Goal: Navigation & Orientation: Find specific page/section

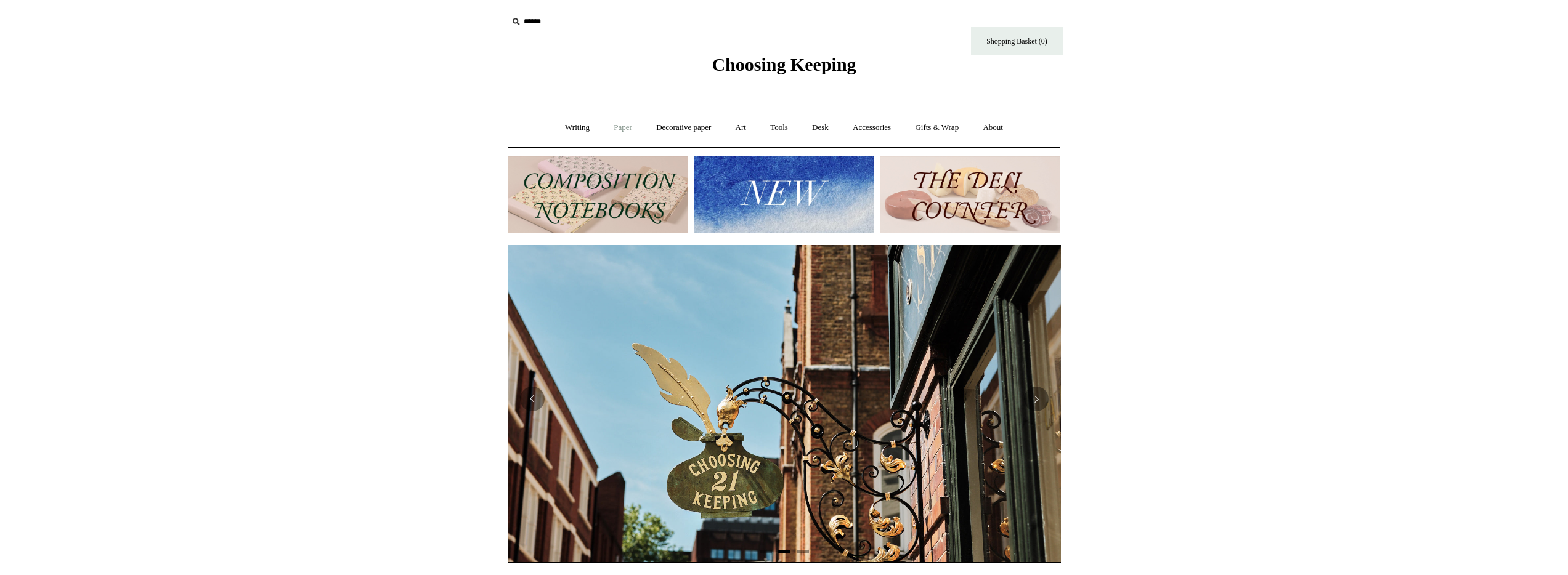
scroll to position [0, 553]
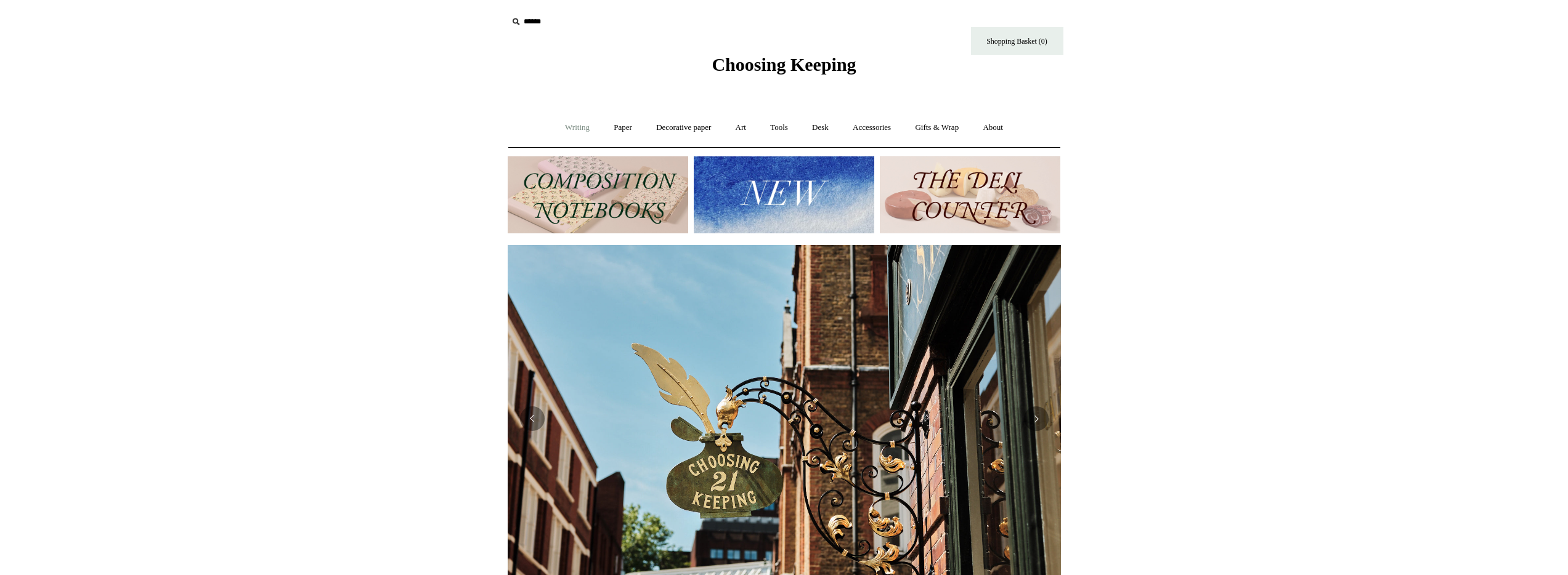
click at [576, 128] on link "Writing +" at bounding box center [578, 128] width 47 height 33
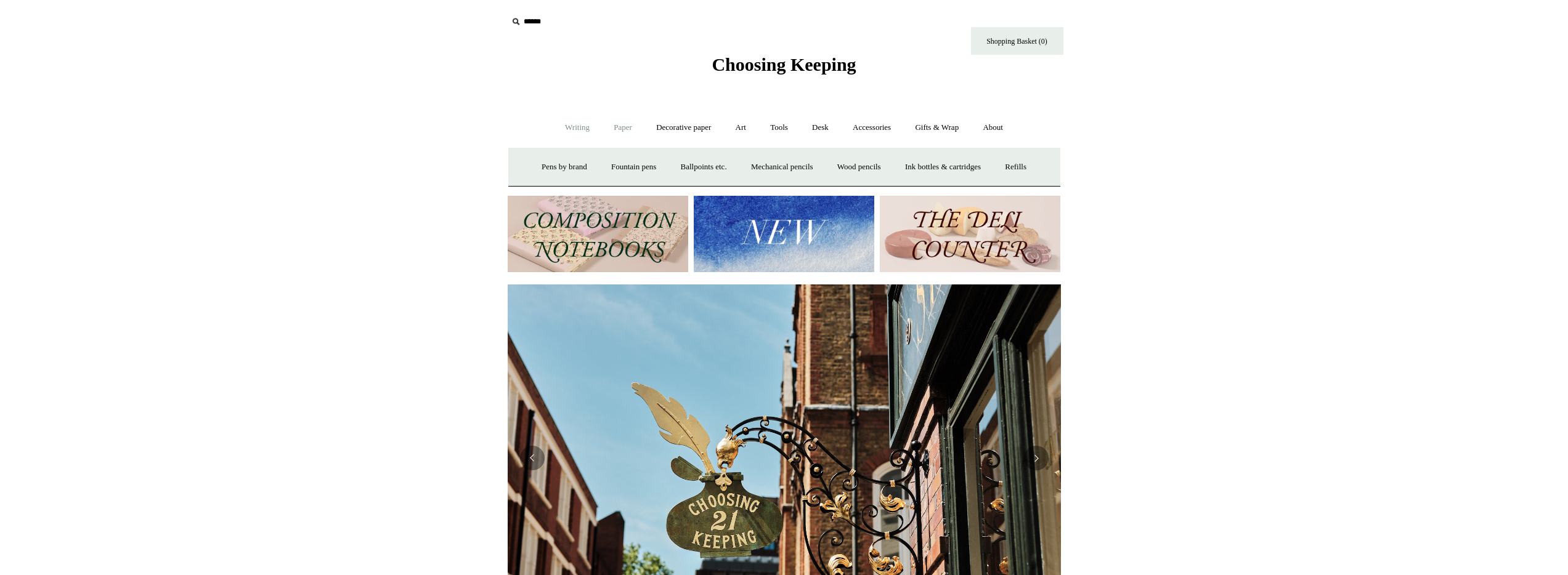
click at [614, 127] on link "Paper +" at bounding box center [622, 128] width 40 height 33
click at [674, 125] on link "Decorative paper +" at bounding box center [683, 128] width 77 height 33
click at [746, 125] on link "Art +" at bounding box center [740, 128] width 33 height 33
click at [784, 125] on link "Tools +" at bounding box center [778, 128] width 40 height 33
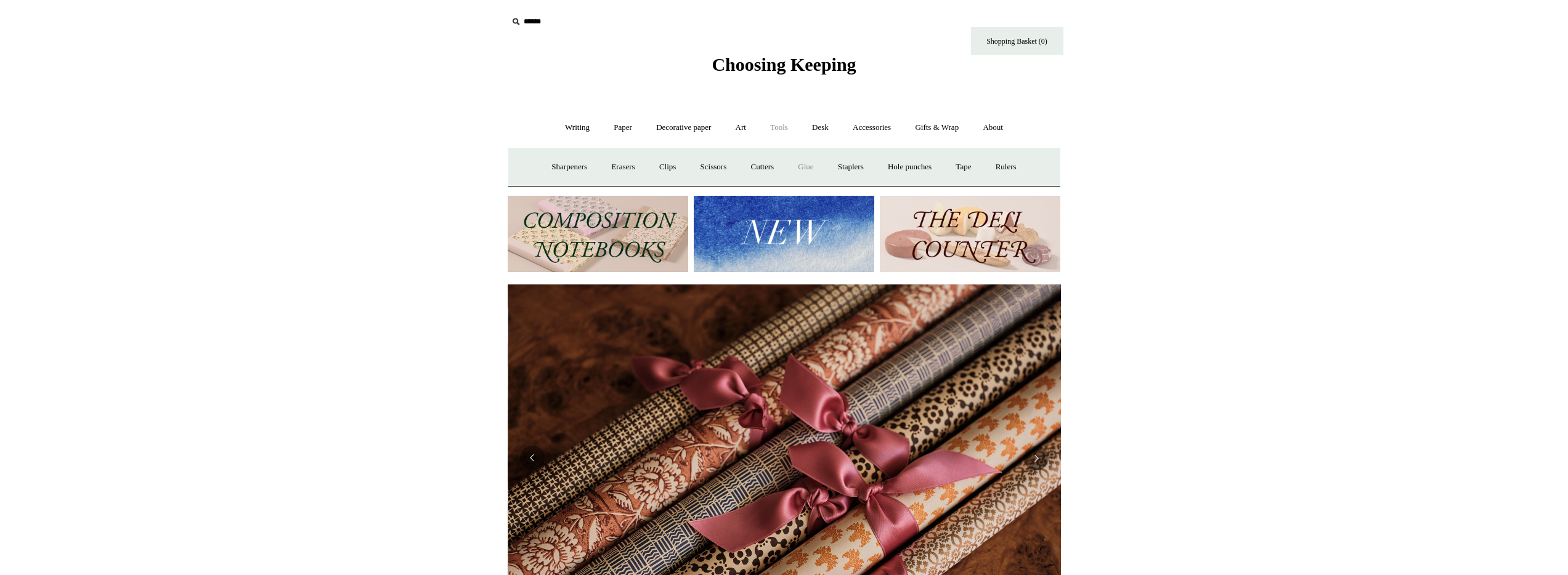
scroll to position [0, 1107]
click at [845, 133] on link "Accessories +" at bounding box center [871, 128] width 60 height 33
click at [822, 127] on link "Desk +" at bounding box center [820, 128] width 39 height 33
click at [914, 122] on link "Gifts & Wrap +" at bounding box center [936, 128] width 66 height 33
click at [1014, 125] on link "About +" at bounding box center [993, 128] width 43 height 33
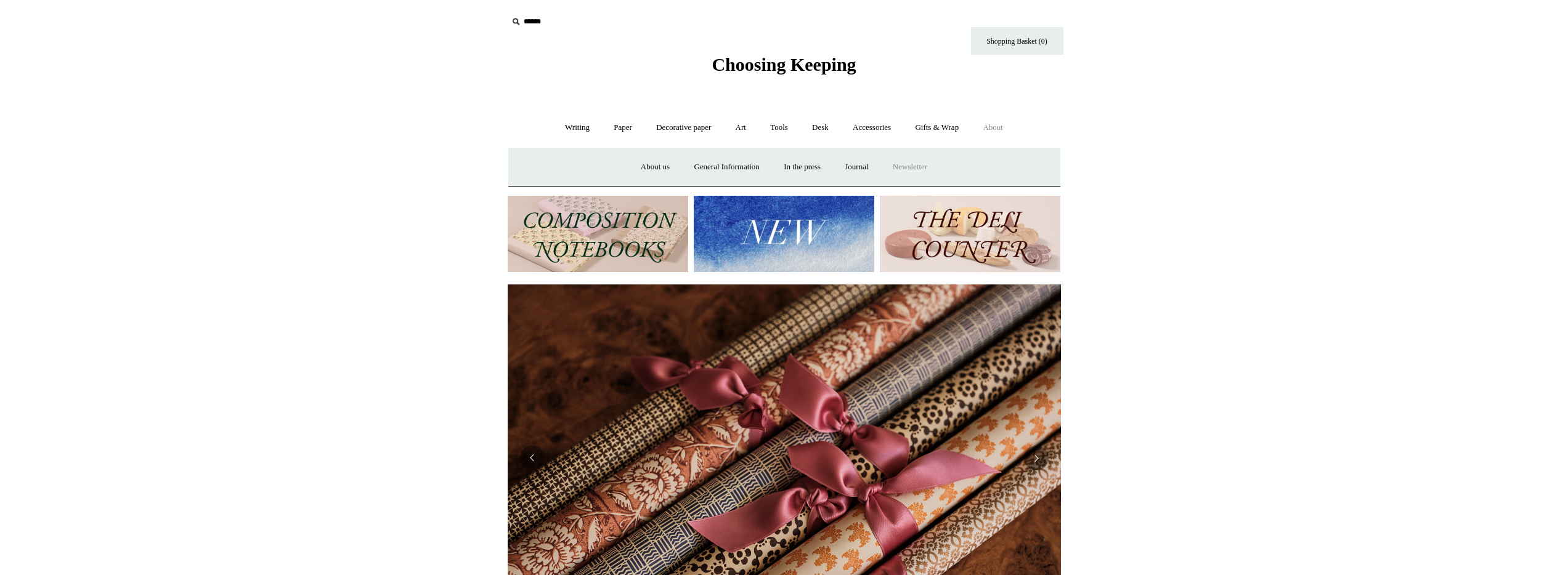
click at [908, 164] on a"] "Newsletter" at bounding box center [910, 167] width 57 height 33
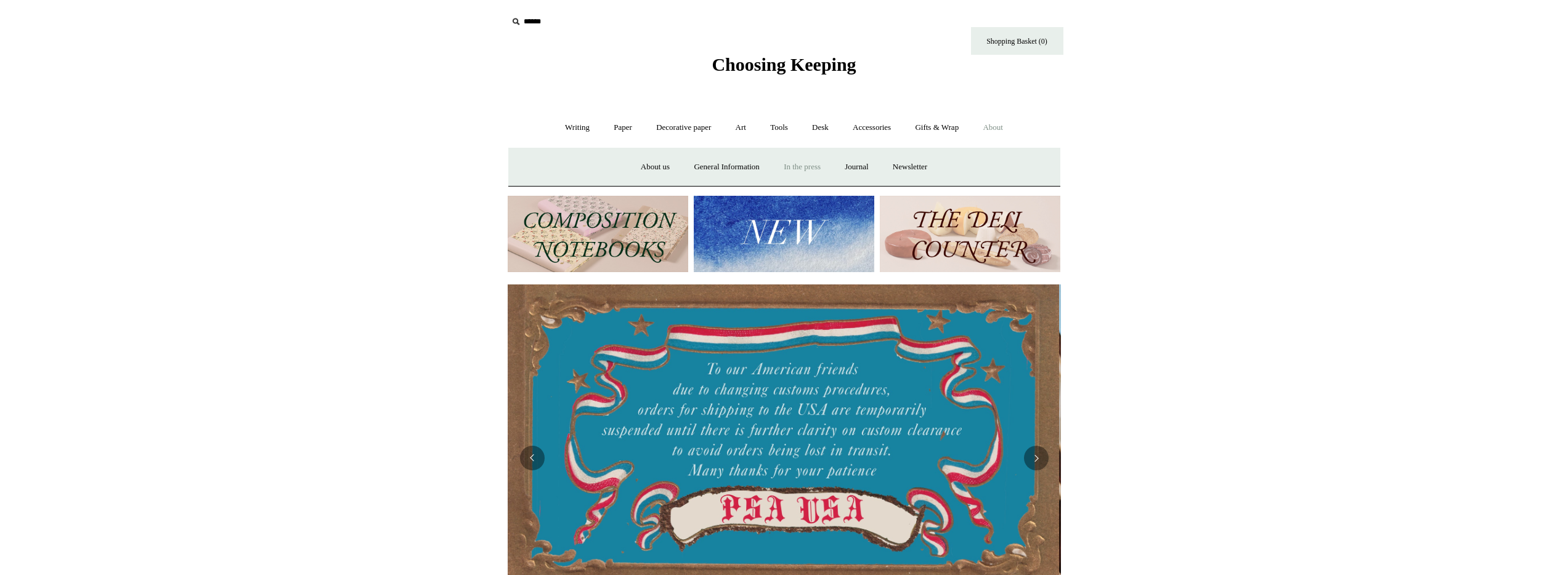
scroll to position [0, 0]
click at [821, 134] on link "Desk +" at bounding box center [820, 128] width 39 height 33
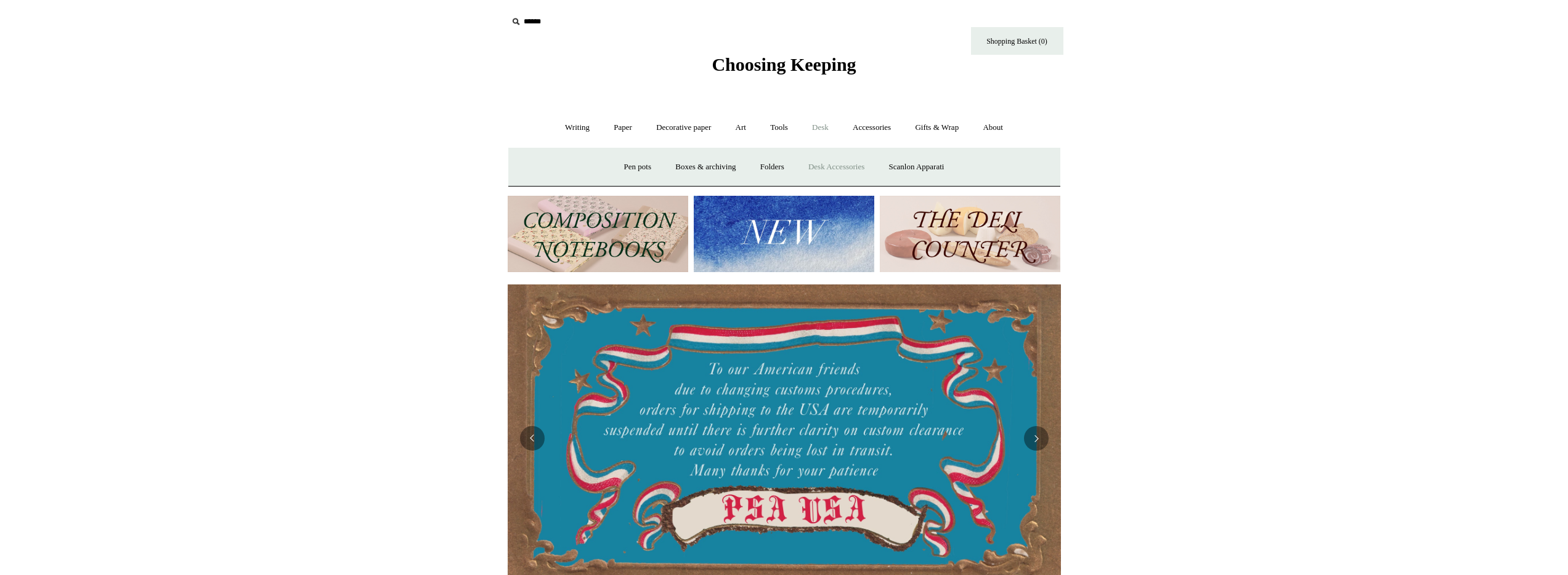
click at [812, 161] on link "Desk Accessories" at bounding box center [836, 167] width 78 height 33
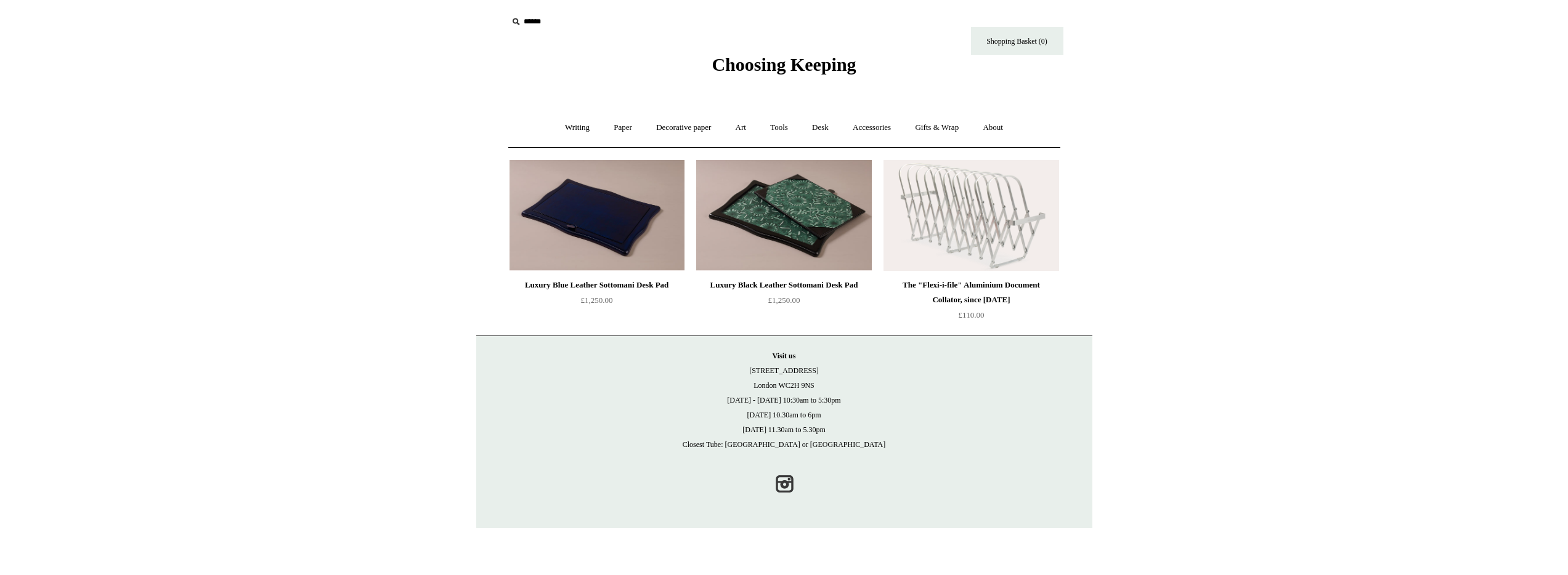
click at [632, 224] on img at bounding box center [597, 216] width 175 height 111
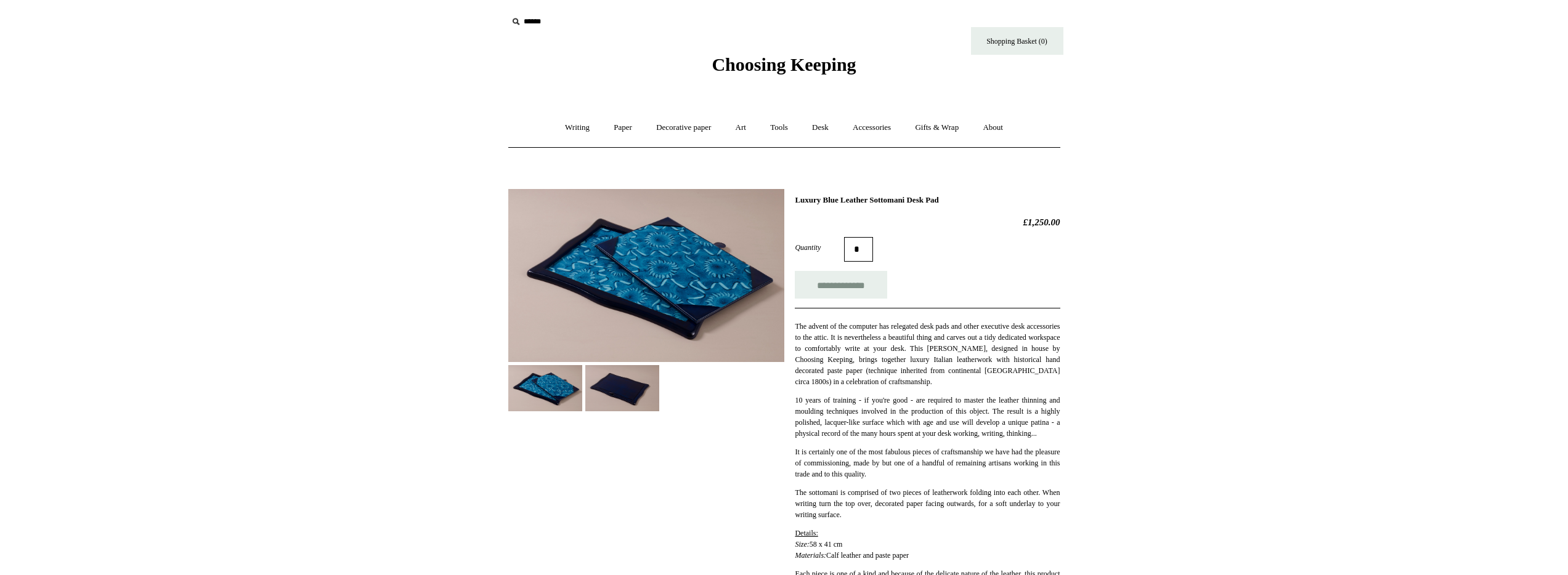
click at [532, 374] on img at bounding box center [545, 388] width 74 height 46
click at [629, 390] on img at bounding box center [622, 388] width 74 height 46
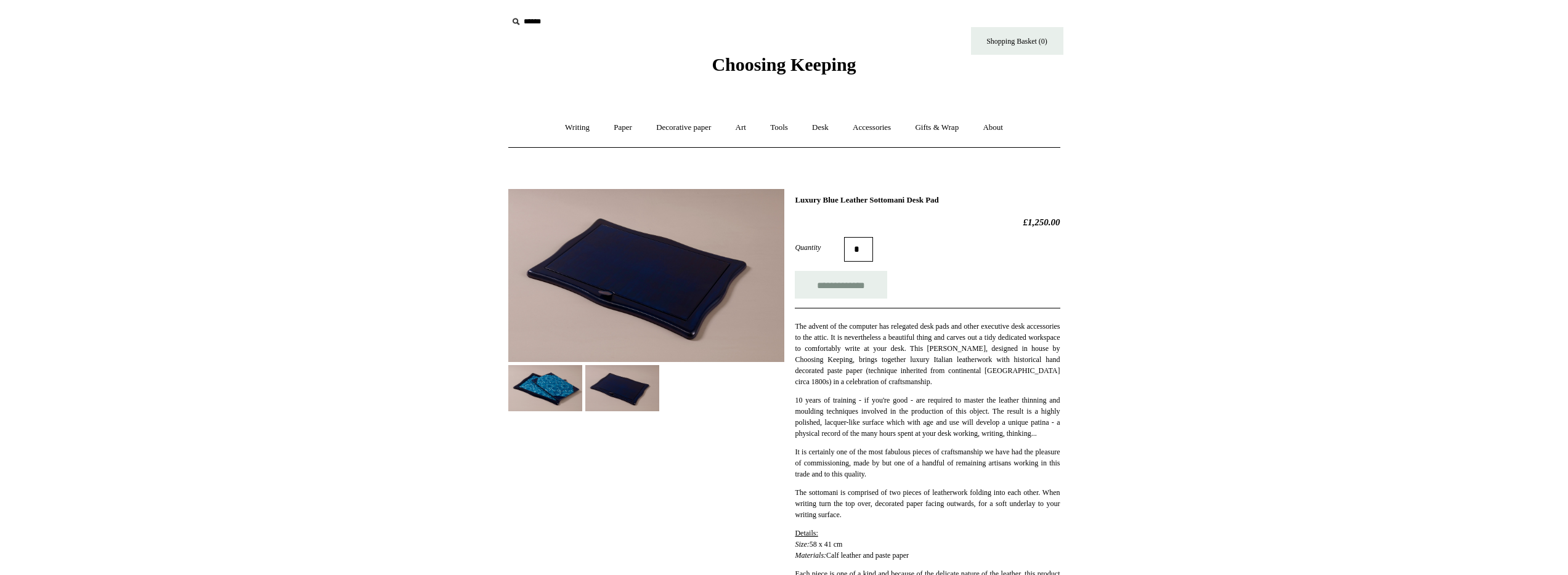
click at [525, 384] on img at bounding box center [545, 388] width 74 height 46
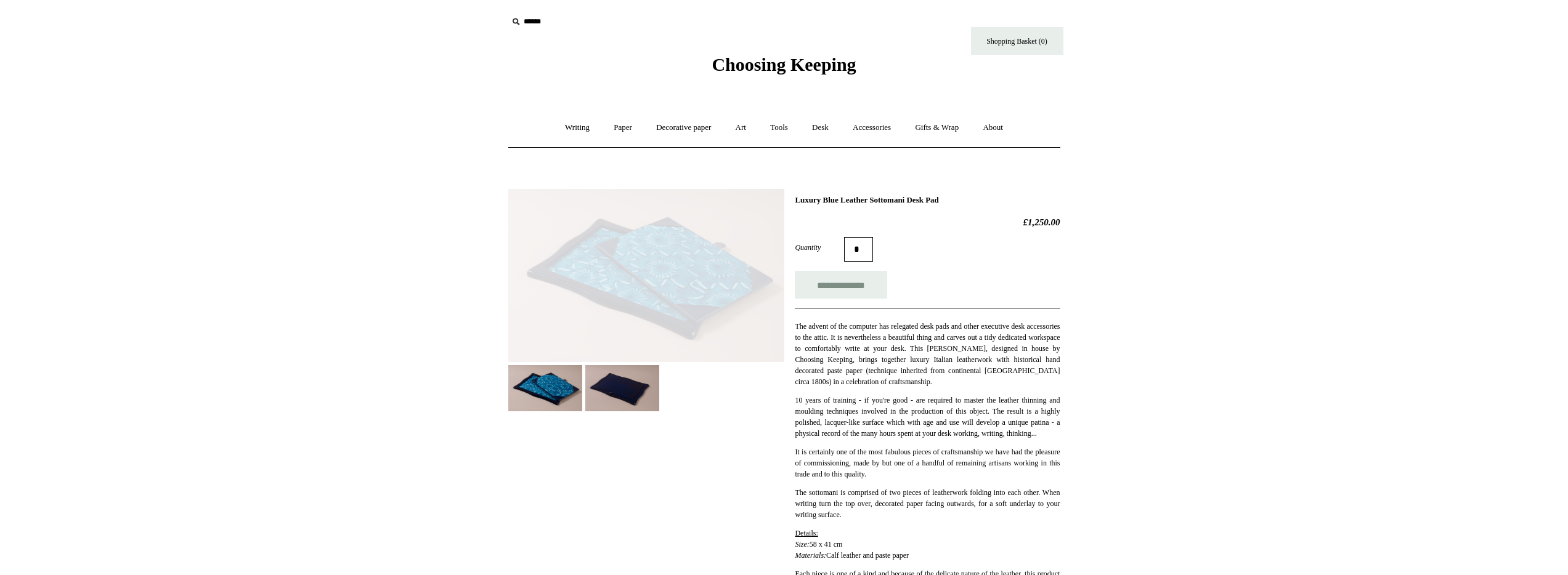
click at [632, 258] on img at bounding box center [646, 276] width 276 height 173
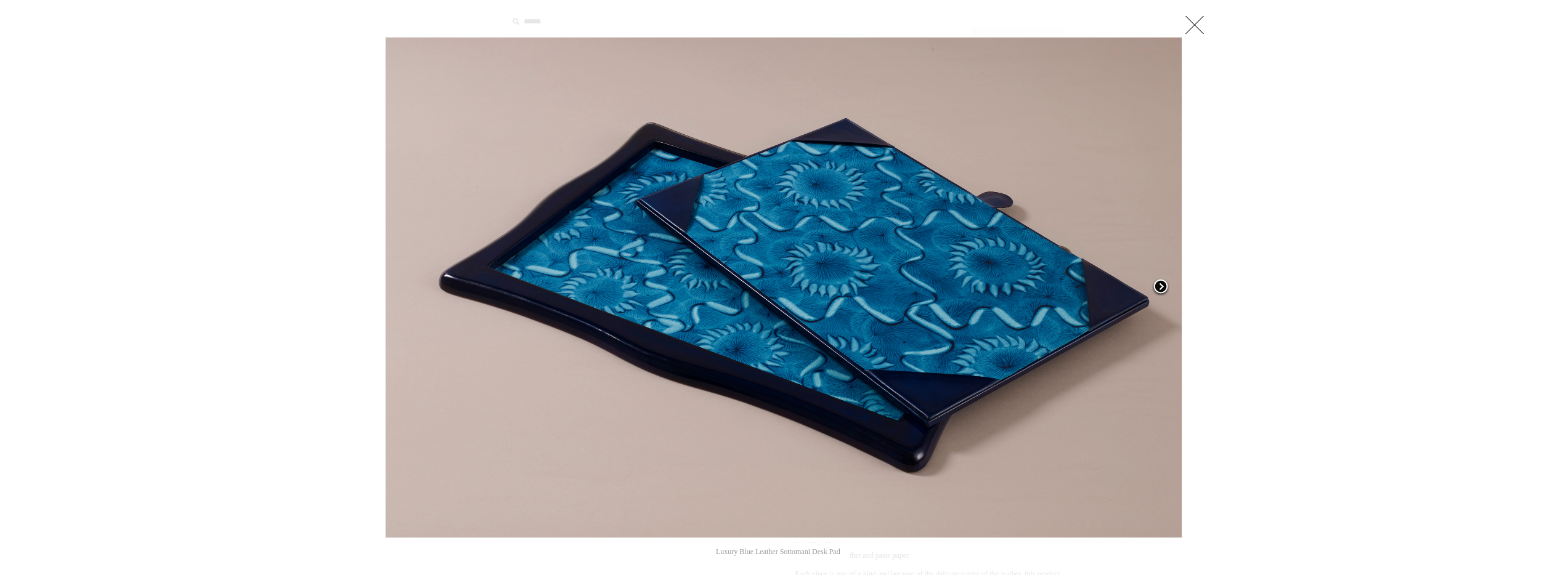
click at [1155, 282] on span at bounding box center [1161, 287] width 18 height 18
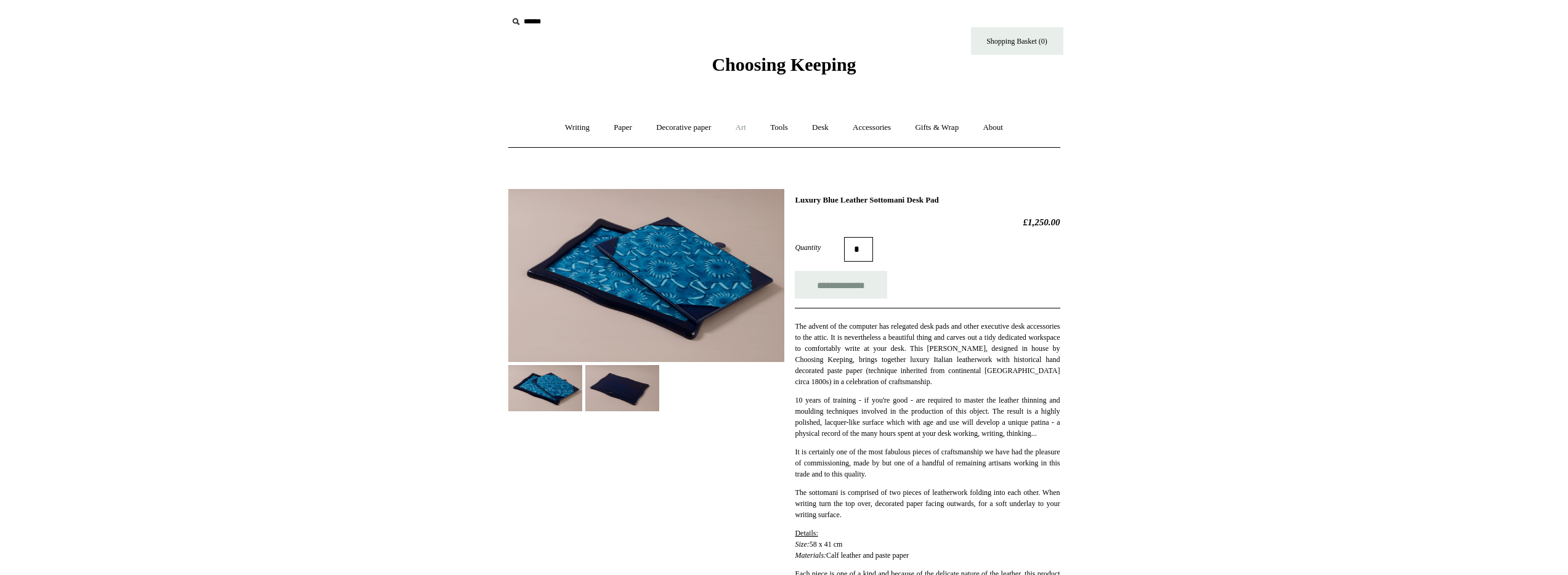
click at [734, 125] on link "Art +" at bounding box center [740, 128] width 33 height 33
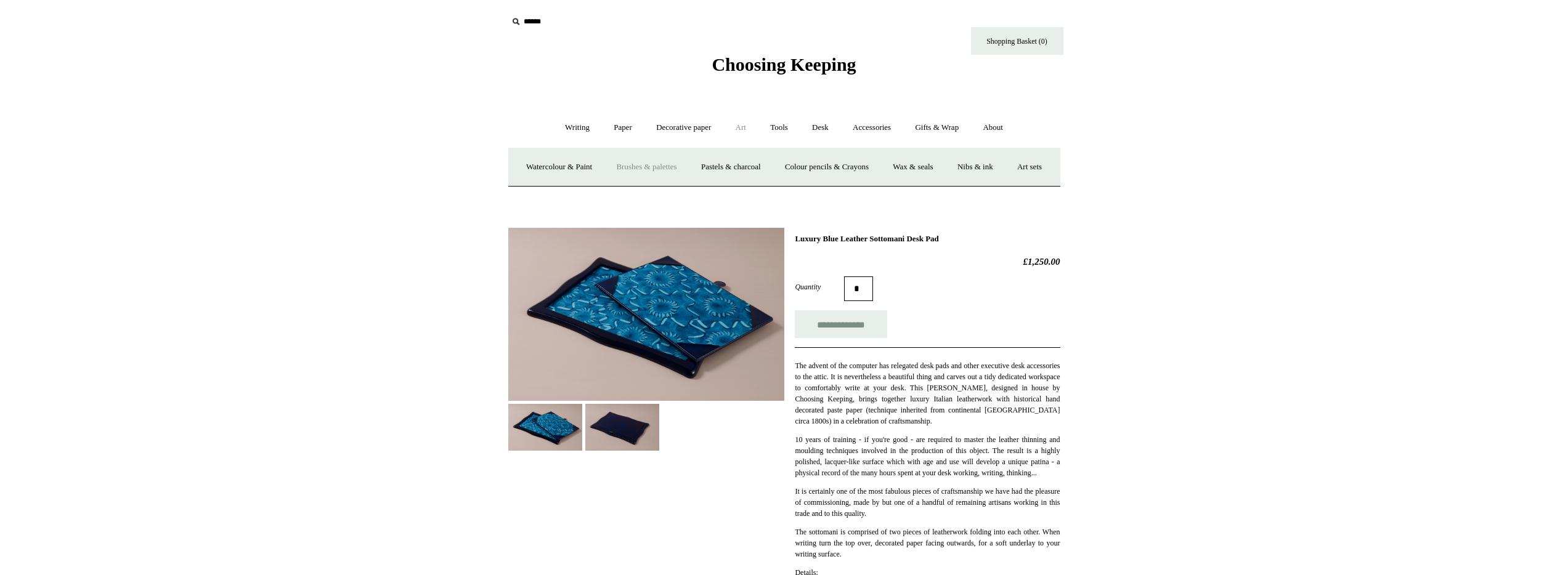
click at [681, 170] on link "Brushes & palettes" at bounding box center [646, 167] width 83 height 33
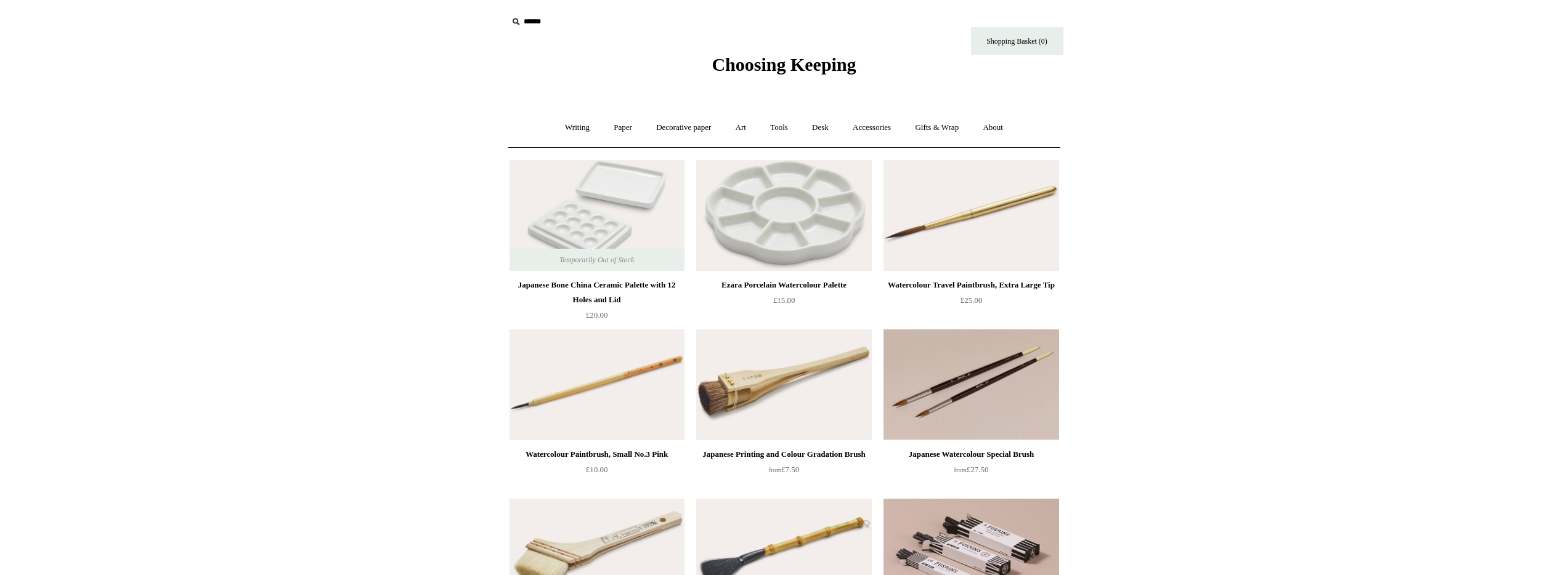
click at [528, 232] on img at bounding box center [597, 216] width 175 height 111
